Goal: Find specific fact: Find specific fact

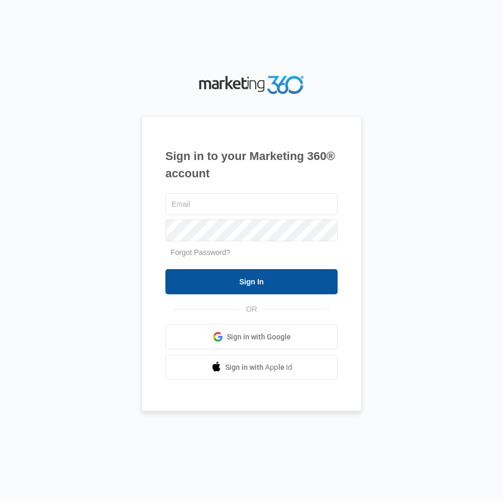
type input "[EMAIL_ADDRESS][DOMAIN_NAME]"
click at [204, 286] on input "Sign In" at bounding box center [251, 281] width 172 height 25
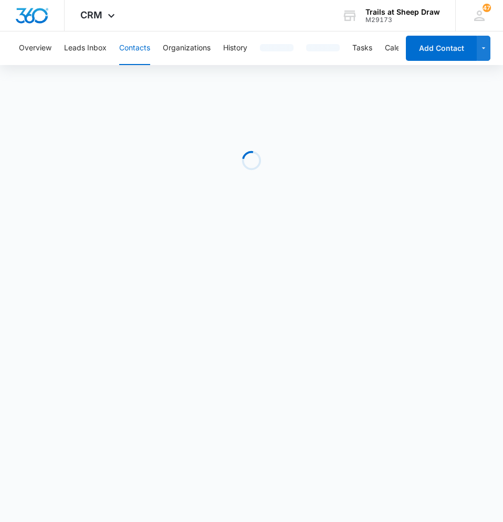
click at [138, 44] on button "Contacts" at bounding box center [134, 48] width 31 height 34
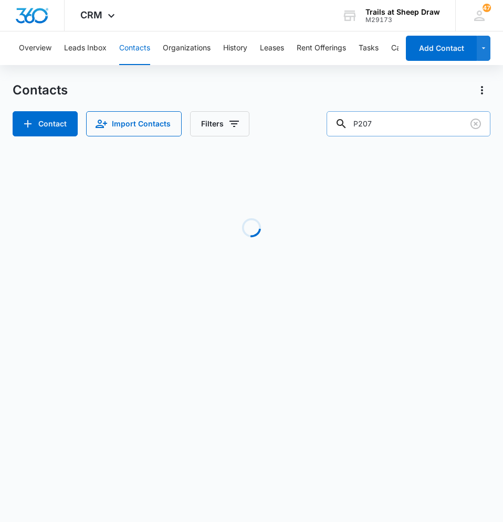
click at [378, 120] on input "P207" at bounding box center [409, 123] width 164 height 25
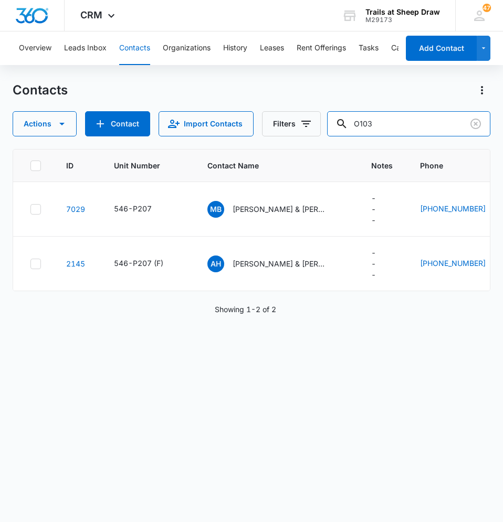
type input "O103"
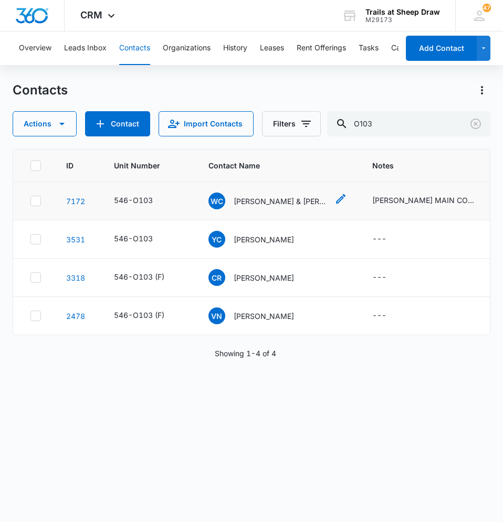
click at [260, 196] on p "[PERSON_NAME] & [PERSON_NAME]" at bounding box center [281, 201] width 94 height 11
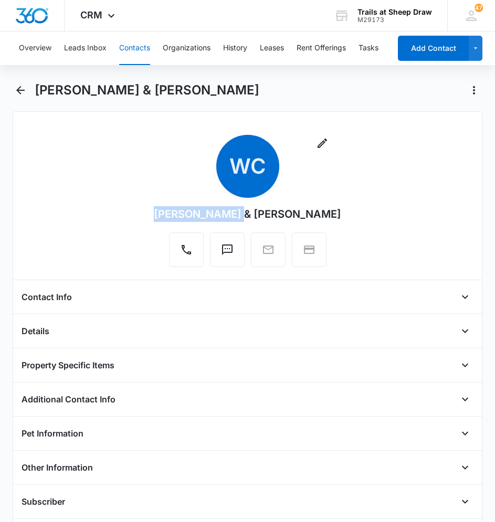
drag, startPoint x: 225, startPoint y: 214, endPoint x: 150, endPoint y: 213, distance: 74.6
click at [154, 213] on div "[PERSON_NAME] & [PERSON_NAME]" at bounding box center [247, 214] width 187 height 16
click at [154, 211] on div "[PERSON_NAME] & [PERSON_NAME]" at bounding box center [247, 214] width 187 height 16
drag, startPoint x: 149, startPoint y: 212, endPoint x: 225, endPoint y: 211, distance: 76.1
click at [225, 211] on div "[PERSON_NAME] & [PERSON_NAME]" at bounding box center [247, 214] width 187 height 16
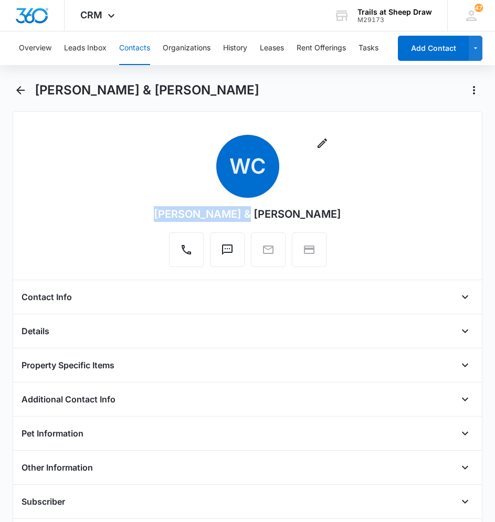
drag, startPoint x: 225, startPoint y: 211, endPoint x: 200, endPoint y: 213, distance: 25.3
copy div "[PERSON_NAME]"
click at [260, 217] on div "[PERSON_NAME] & [PERSON_NAME]" at bounding box center [247, 214] width 187 height 16
drag, startPoint x: 241, startPoint y: 215, endPoint x: 339, endPoint y: 220, distance: 98.3
click at [339, 220] on div "[PERSON_NAME] & [PERSON_NAME]" at bounding box center [247, 214] width 187 height 16
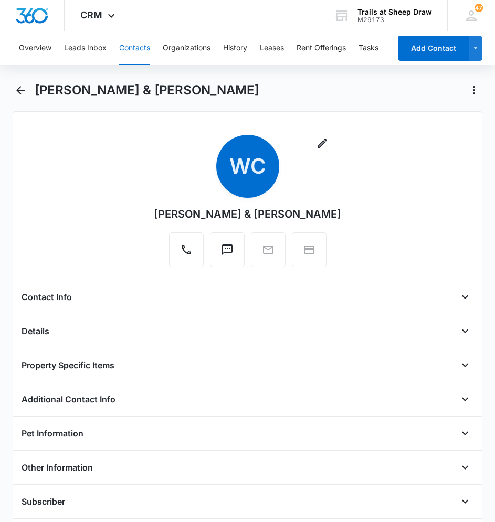
copy div "[PERSON_NAME]"
